Goal: Task Accomplishment & Management: Manage account settings

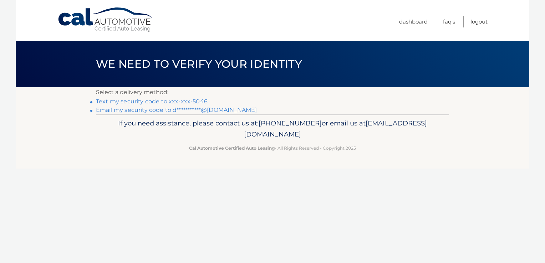
click at [200, 99] on link "Text my security code to xxx-xxx-5046" at bounding box center [152, 101] width 112 height 7
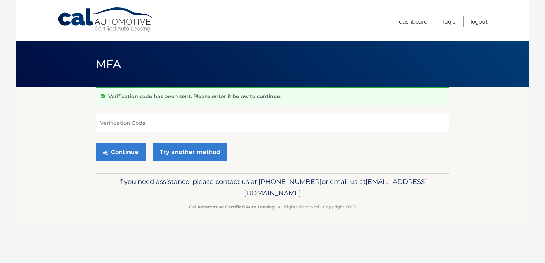
click at [194, 122] on input "Verification Code" at bounding box center [272, 123] width 353 height 18
type input "442792"
click at [125, 154] on button "Continue" at bounding box center [121, 152] width 50 height 18
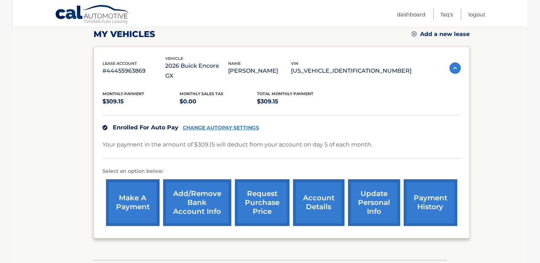
scroll to position [108, 0]
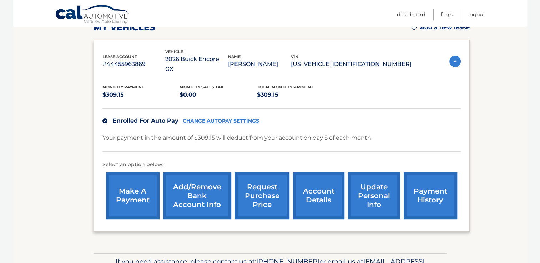
click at [420, 183] on link "payment history" at bounding box center [431, 196] width 54 height 47
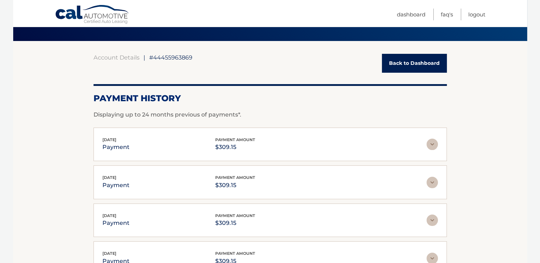
scroll to position [48, 0]
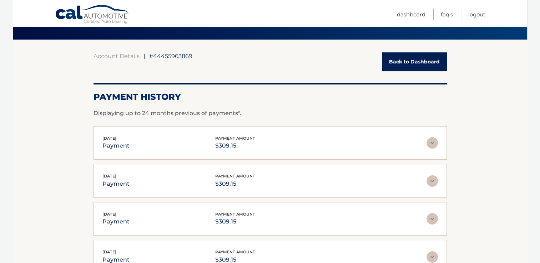
click at [432, 146] on img at bounding box center [431, 142] width 11 height 11
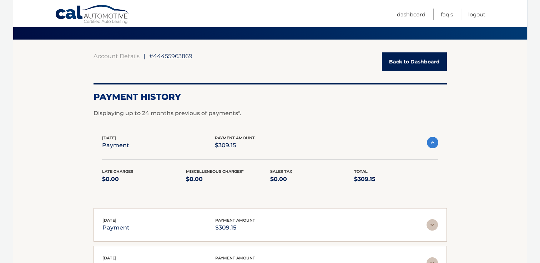
click at [432, 146] on img at bounding box center [432, 142] width 11 height 11
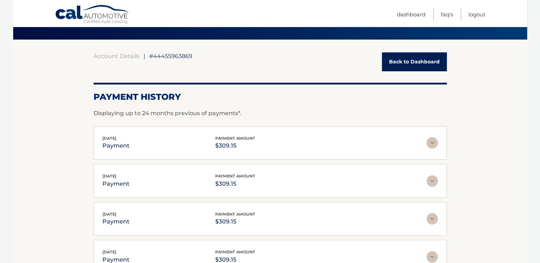
click at [389, 76] on div "Account Details | #44455963869 Back to Dashboard Payment History Displaying up …" at bounding box center [270, 202] width 353 height 300
click at [392, 65] on link "Back to Dashboard" at bounding box center [414, 61] width 65 height 19
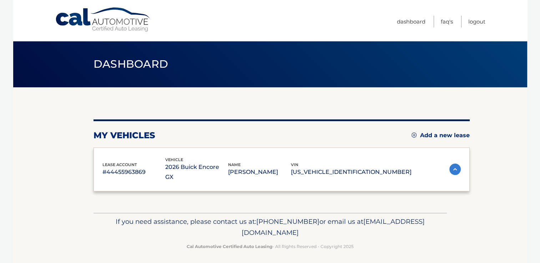
click at [392, 65] on header "Dashboard" at bounding box center [270, 64] width 353 height 46
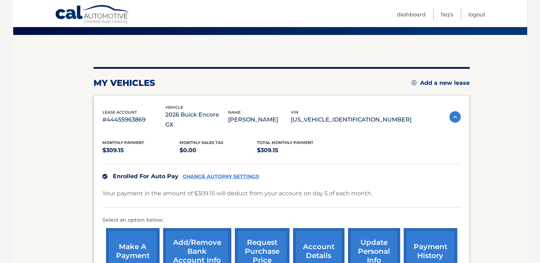
scroll to position [53, 0]
click at [216, 173] on link "CHANGE AUTOPAY SETTINGS" at bounding box center [221, 176] width 76 height 6
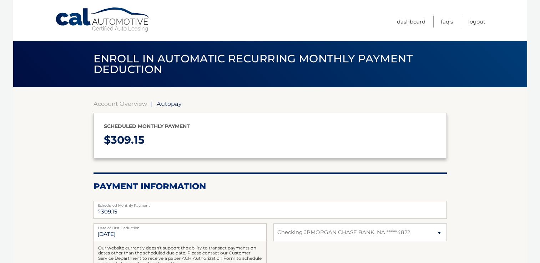
select select "NmRlZDExNjAtZTAwOC00MDY1LWJkYTEtZjJjNGExNWU5OWM1"
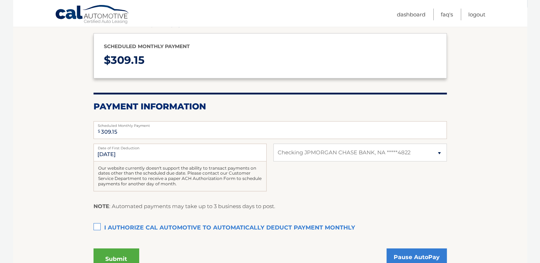
scroll to position [137, 0]
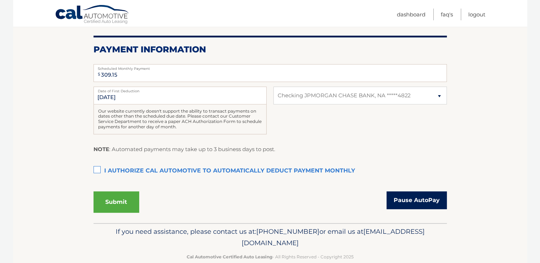
click at [391, 202] on link "Pause AutoPay" at bounding box center [417, 201] width 60 height 18
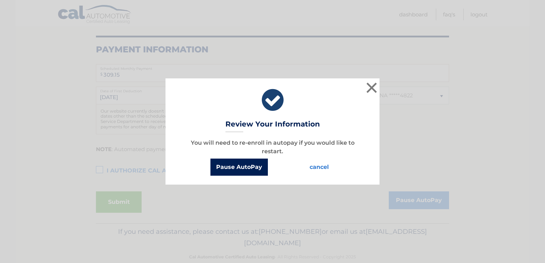
click at [256, 163] on button "Pause AutoPay" at bounding box center [239, 167] width 57 height 17
click at [367, 89] on button "×" at bounding box center [372, 88] width 14 height 14
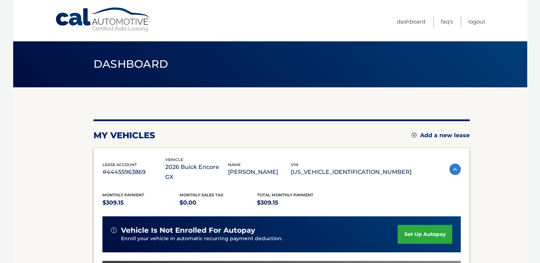
click at [131, 20] on link "Cal Automotive" at bounding box center [103, 19] width 96 height 25
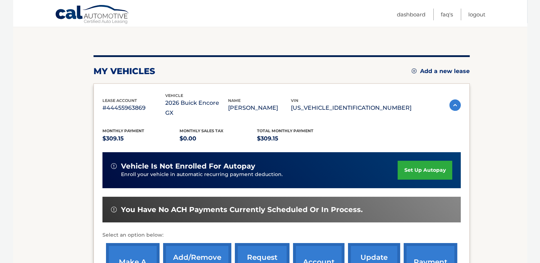
scroll to position [64, 0]
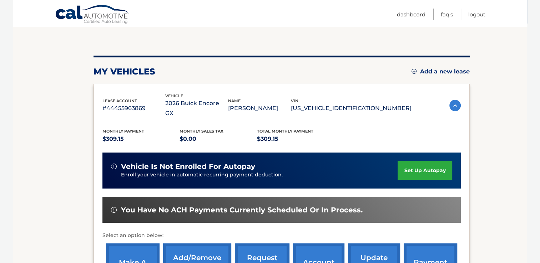
click at [300, 186] on div "Monthly Payment $309.15 Monthly sales Tax $0.00 Total Monthly Payment $309.15 v…" at bounding box center [281, 206] width 358 height 176
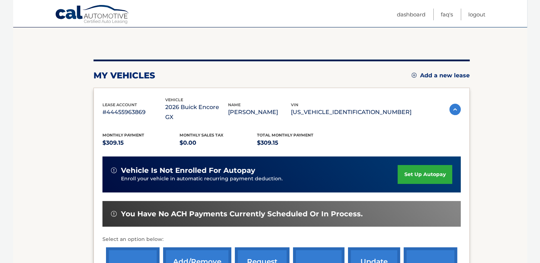
scroll to position [59, 0]
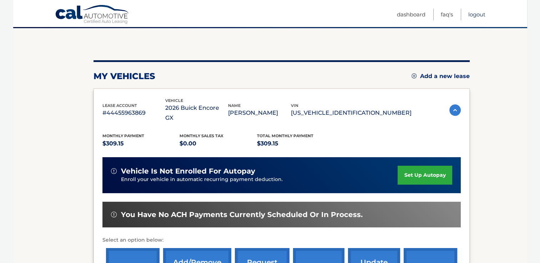
click at [473, 15] on link "Logout" at bounding box center [476, 15] width 17 height 12
